Goal: Information Seeking & Learning: Learn about a topic

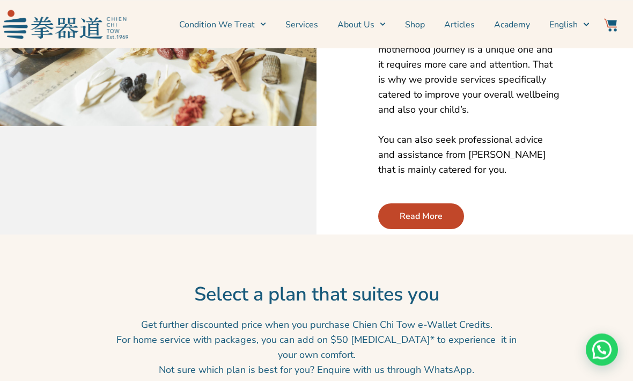
scroll to position [1324, 0]
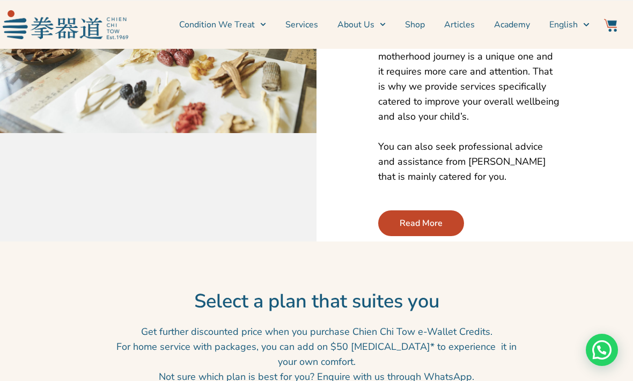
click at [407, 217] on span "Read More" at bounding box center [420, 223] width 43 height 13
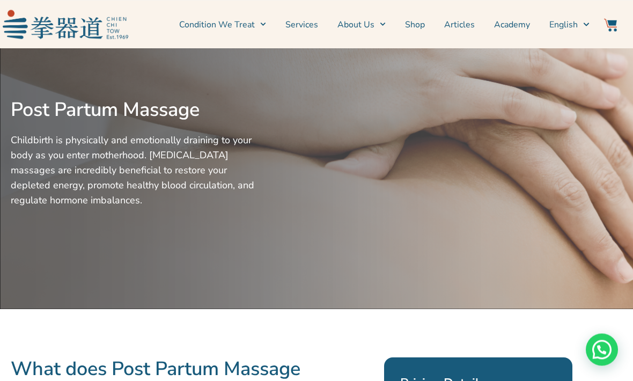
scroll to position [0, 0]
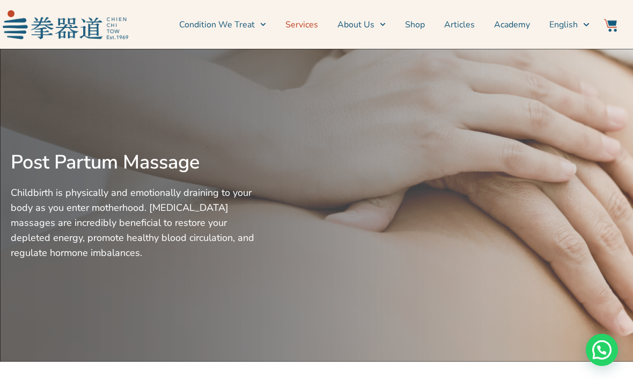
click at [310, 27] on link "Services" at bounding box center [301, 24] width 33 height 27
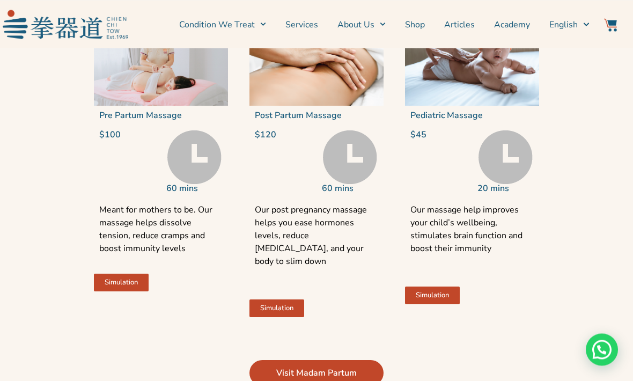
scroll to position [2264, 0]
click at [443, 299] on span "Simulation" at bounding box center [432, 295] width 33 height 7
click at [511, 184] on img at bounding box center [505, 157] width 54 height 54
click at [458, 250] on p "Our massage help improves your child’s wellbeing, stimulates brain function and…" at bounding box center [471, 235] width 123 height 64
click at [456, 257] on p "Our massage help improves your child’s wellbeing, stimulates brain function and…" at bounding box center [471, 235] width 123 height 64
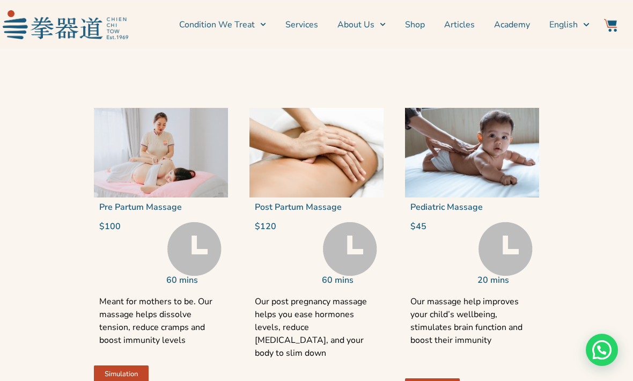
scroll to position [2171, 0]
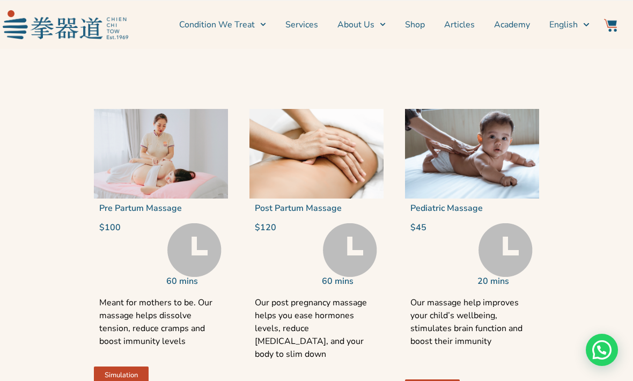
click at [311, 25] on link "Services" at bounding box center [301, 24] width 33 height 27
